Goal: Communication & Community: Answer question/provide support

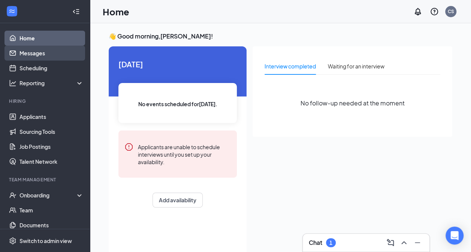
click at [31, 57] on link "Messages" at bounding box center [51, 53] width 64 height 15
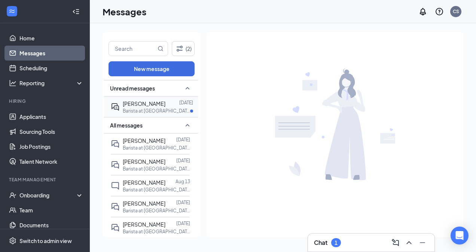
click at [167, 111] on div "Barista at [GEOGRAPHIC_DATA]" at bounding box center [158, 111] width 70 height 6
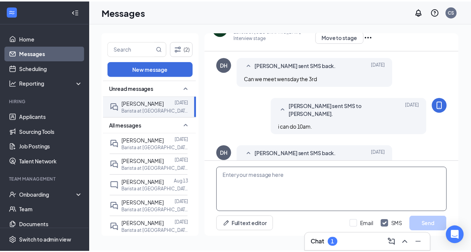
scroll to position [263, 0]
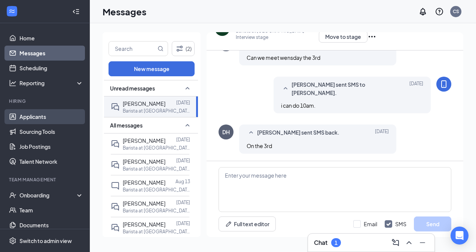
click at [40, 114] on link "Applicants" at bounding box center [51, 116] width 64 height 15
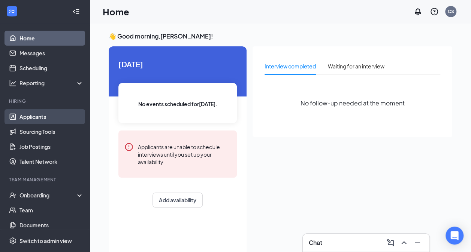
click at [41, 116] on link "Applicants" at bounding box center [51, 116] width 64 height 15
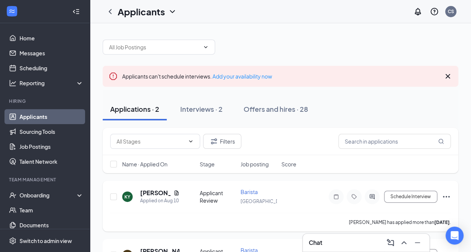
scroll to position [45, 0]
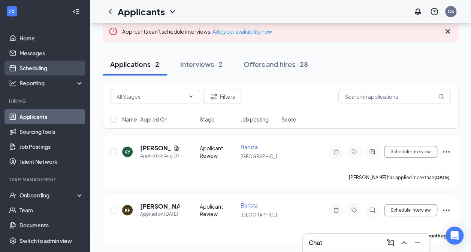
click at [29, 61] on link "Scheduling" at bounding box center [51, 68] width 64 height 15
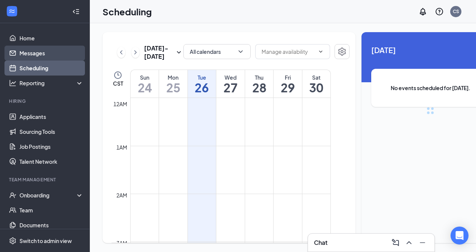
click at [31, 57] on link "Messages" at bounding box center [51, 53] width 64 height 15
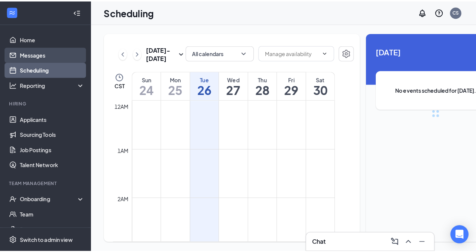
scroll to position [368, 0]
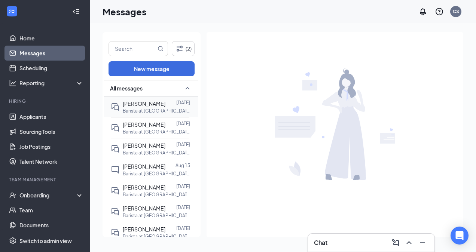
click at [153, 97] on div "[PERSON_NAME] [DATE] Barista at [GEOGRAPHIC_DATA]" at bounding box center [150, 107] width 79 height 21
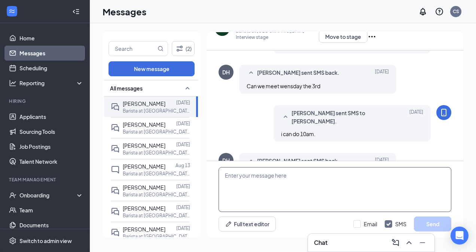
scroll to position [263, 0]
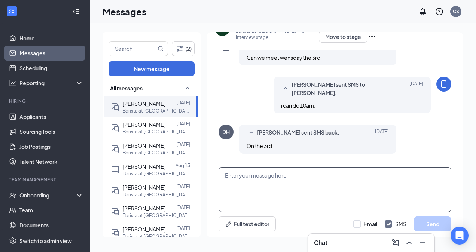
click at [322, 180] on textarea at bounding box center [335, 189] width 233 height 45
type textarea "yes"
click at [436, 220] on button "Send" at bounding box center [432, 224] width 37 height 15
